Goal: Entertainment & Leisure: Consume media (video, audio)

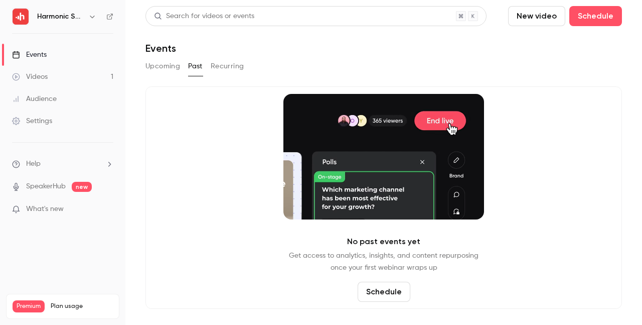
click at [540, 20] on button "New video" at bounding box center [536, 16] width 57 height 20
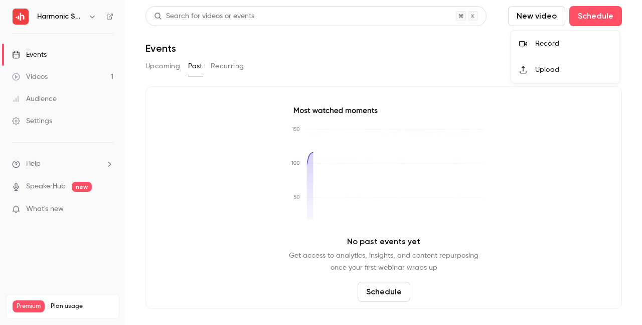
click at [542, 50] on li "Record" at bounding box center [565, 44] width 108 height 26
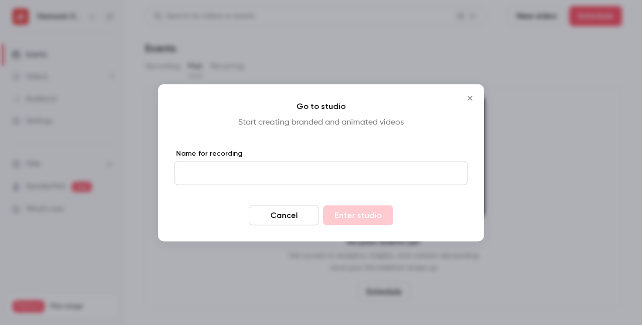
click at [384, 173] on input "Name for recording" at bounding box center [321, 173] width 294 height 24
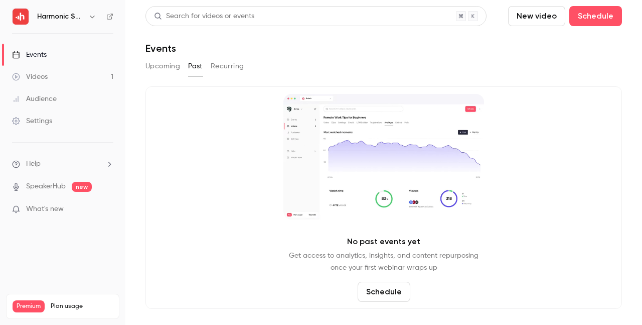
click at [83, 84] on link "Videos 1" at bounding box center [62, 77] width 125 height 22
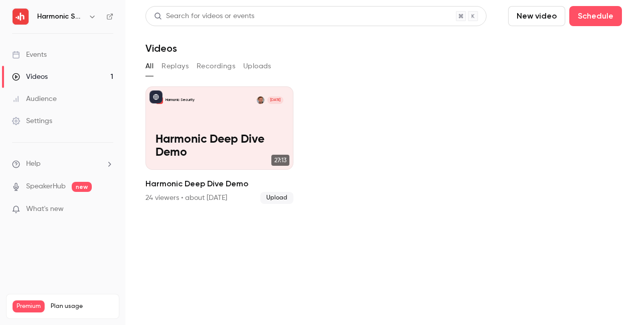
click at [40, 54] on div "Events" at bounding box center [29, 55] width 35 height 10
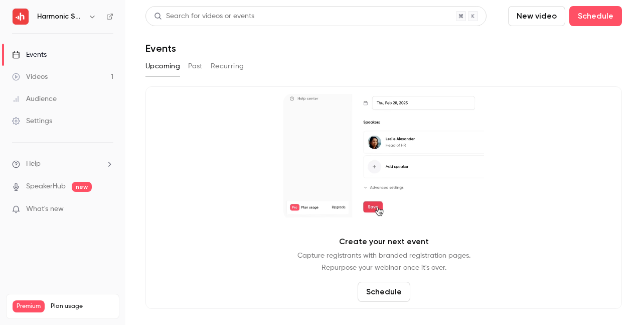
click at [195, 68] on button "Past" at bounding box center [195, 66] width 15 height 16
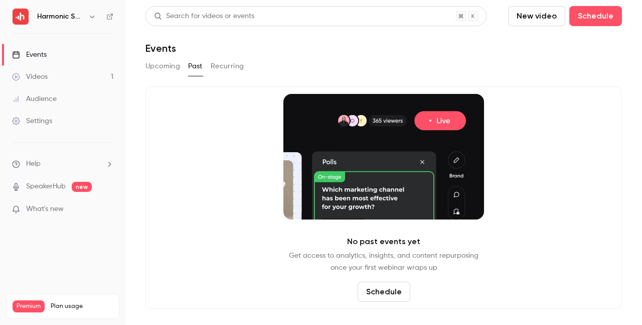
click at [230, 65] on button "Recurring" at bounding box center [228, 66] width 34 height 16
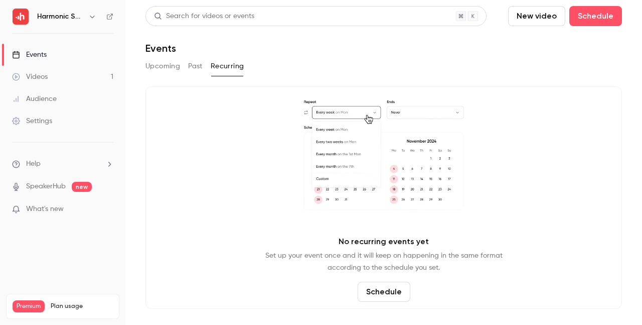
click at [544, 11] on button "New video" at bounding box center [536, 16] width 57 height 20
click at [552, 44] on div "Record" at bounding box center [573, 44] width 76 height 10
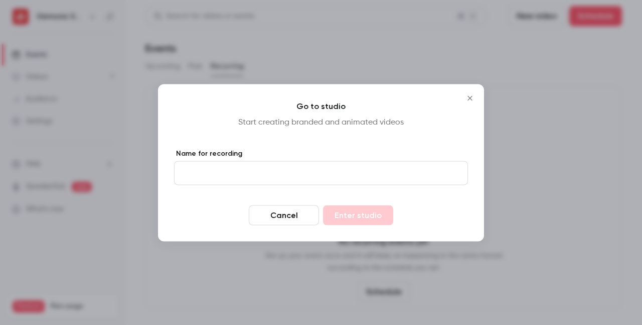
click at [304, 161] on input "Name for recording" at bounding box center [321, 173] width 294 height 24
type input "**********"
click at [358, 212] on button "Enter studio" at bounding box center [358, 215] width 70 height 20
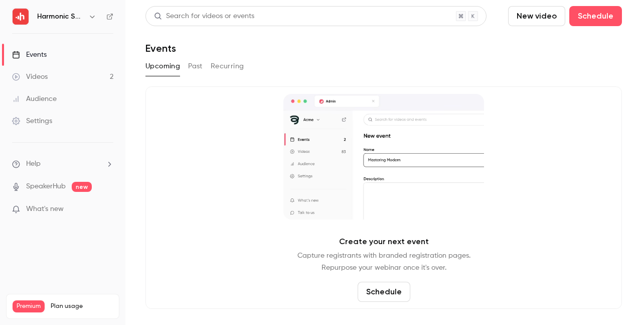
click at [65, 78] on link "Videos 2" at bounding box center [62, 77] width 125 height 22
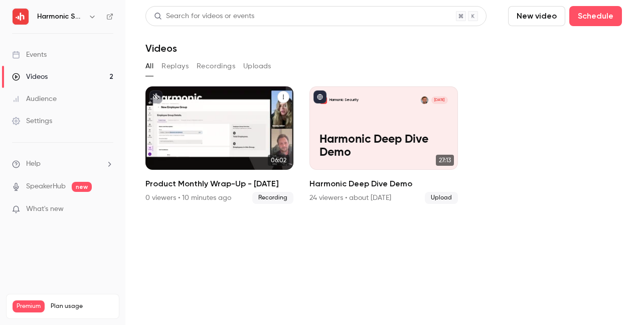
click at [266, 186] on h2 "Product Monthly Wrap-Up - August 2025" at bounding box center [219, 184] width 148 height 12
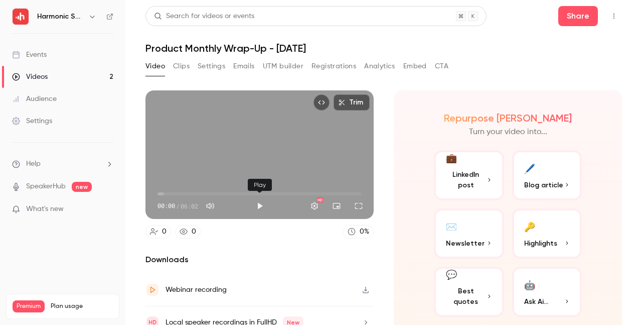
click at [259, 207] on button "Play" at bounding box center [260, 206] width 20 height 20
click at [191, 193] on span "00:04" at bounding box center [259, 194] width 204 height 16
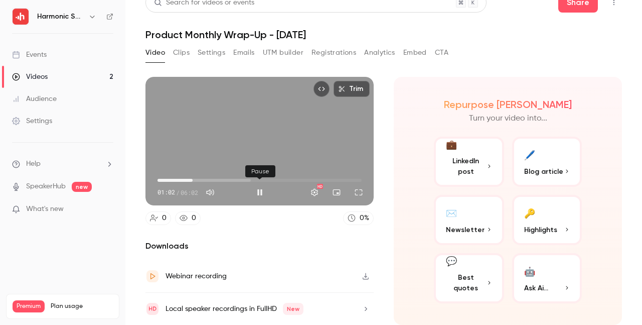
click at [260, 187] on button "Pause" at bounding box center [260, 192] width 20 height 20
click at [561, 164] on button "🖊️ Blog article" at bounding box center [547, 161] width 70 height 50
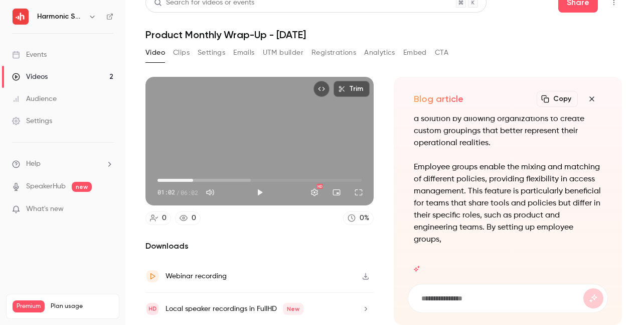
click at [590, 99] on icon "button" at bounding box center [592, 99] width 12 height 8
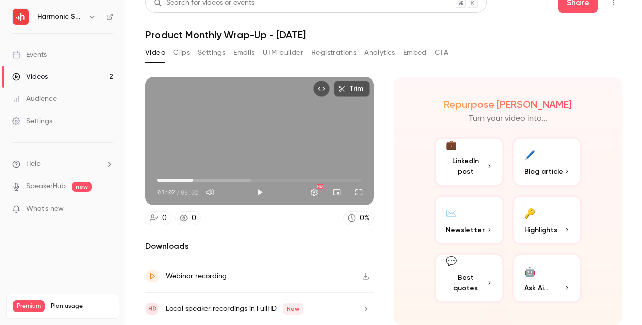
click at [548, 232] on span "Highlights" at bounding box center [540, 229] width 33 height 11
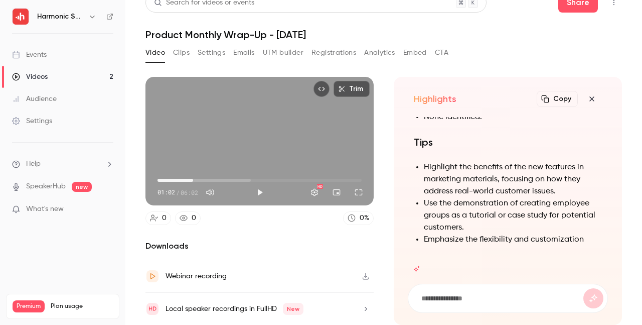
click at [594, 96] on icon "button" at bounding box center [591, 98] width 5 height 5
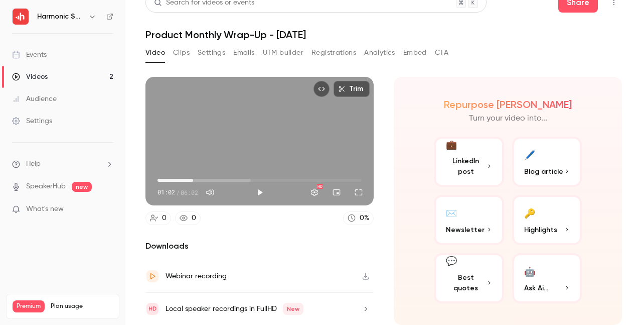
scroll to position [0, 0]
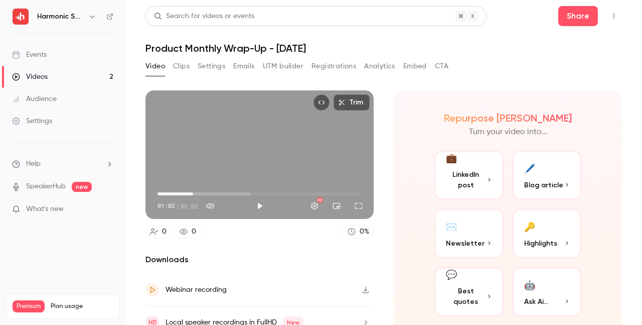
type input "****"
click at [183, 61] on button "Clips" at bounding box center [181, 66] width 17 height 16
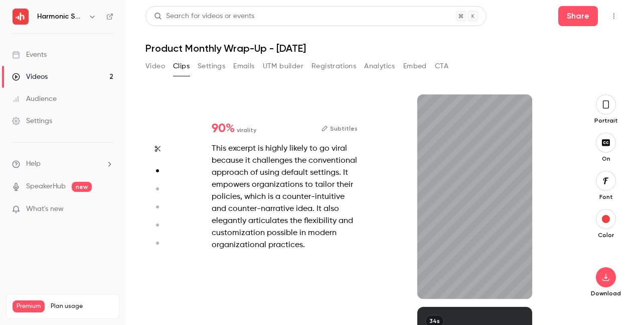
scroll to position [212, 0]
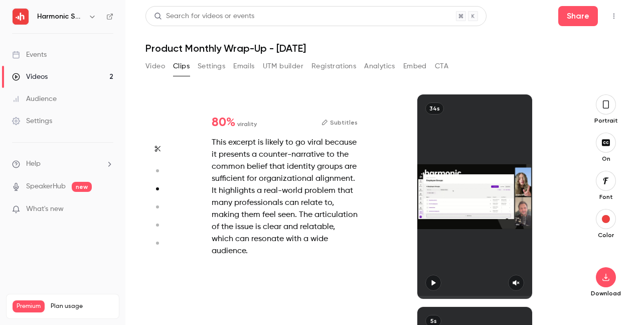
type input "*"
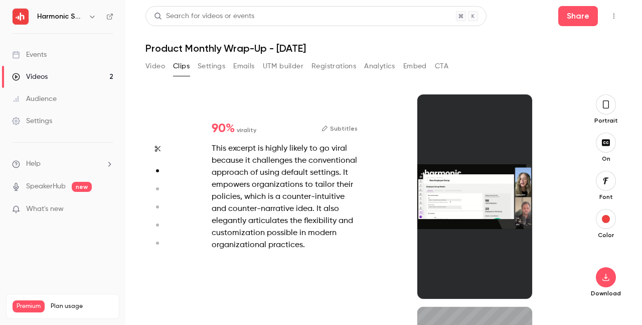
type input "*"
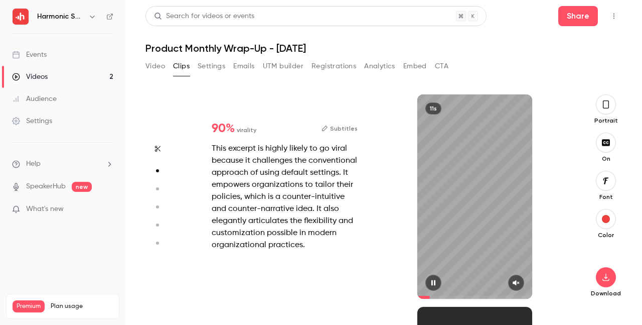
click at [518, 281] on icon "button" at bounding box center [516, 283] width 7 height 6
type input "*"
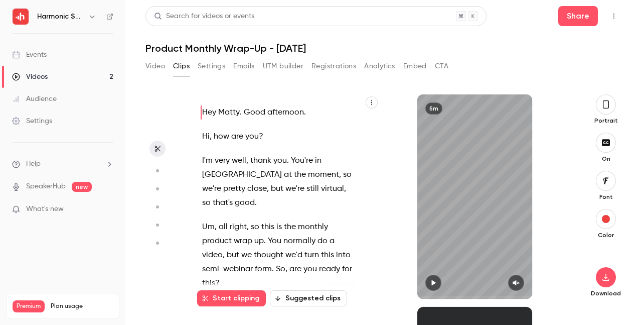
scroll to position [0, 0]
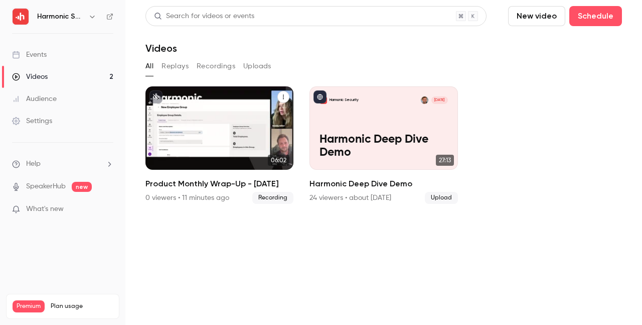
click at [281, 96] on icon "Product Monthly Wrap-Up - August 2025" at bounding box center [283, 97] width 6 height 6
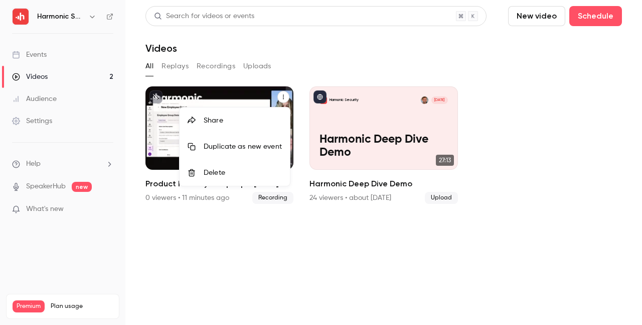
click at [225, 171] on div "Delete" at bounding box center [243, 173] width 78 height 10
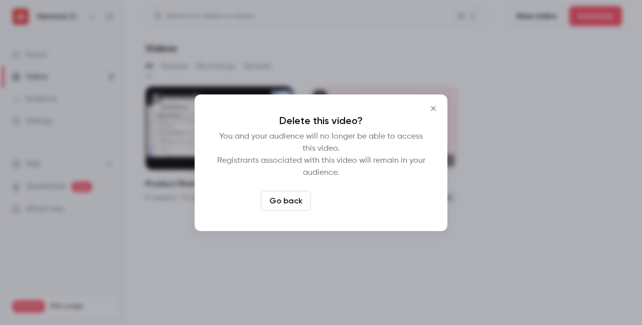
click at [349, 196] on button "Delete video" at bounding box center [348, 201] width 67 height 20
